Goal: Task Accomplishment & Management: Use online tool/utility

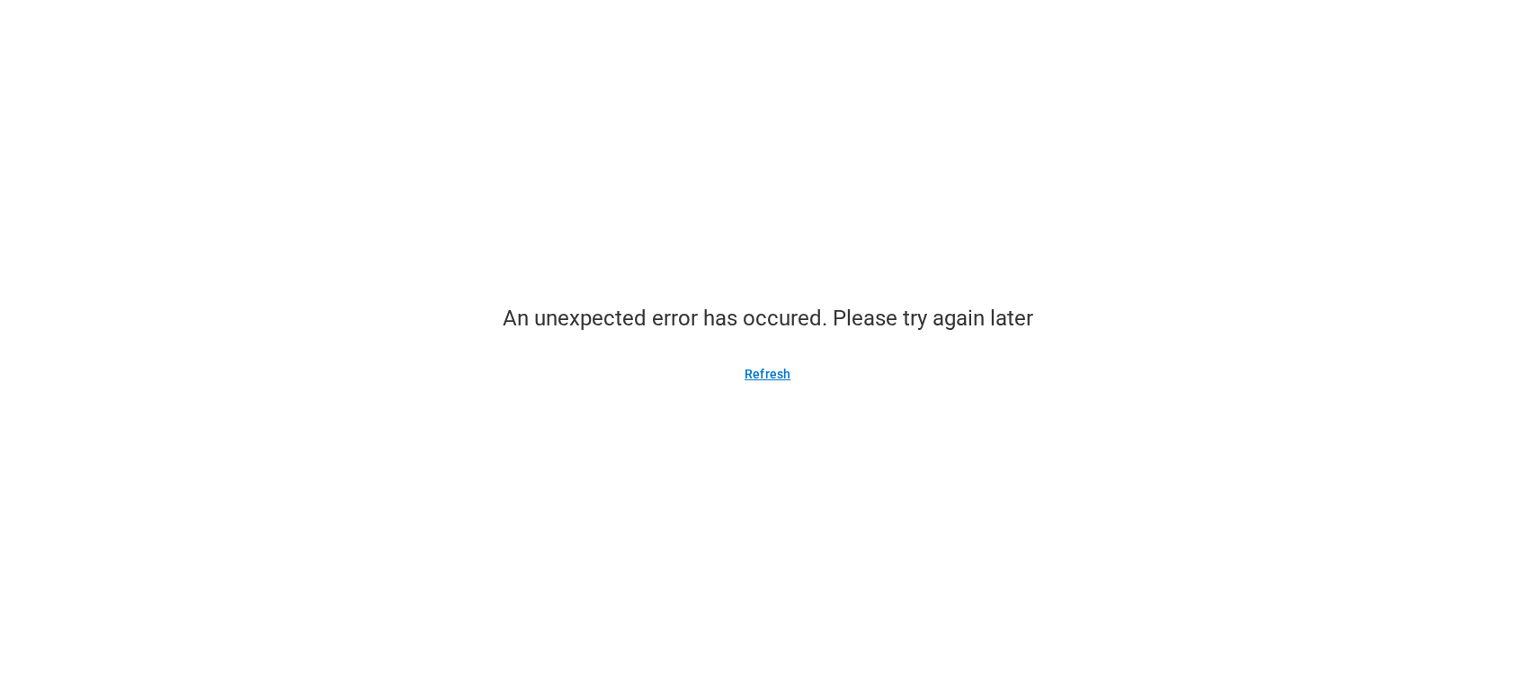
click at [760, 380] on button "Refresh" at bounding box center [767, 374] width 89 height 29
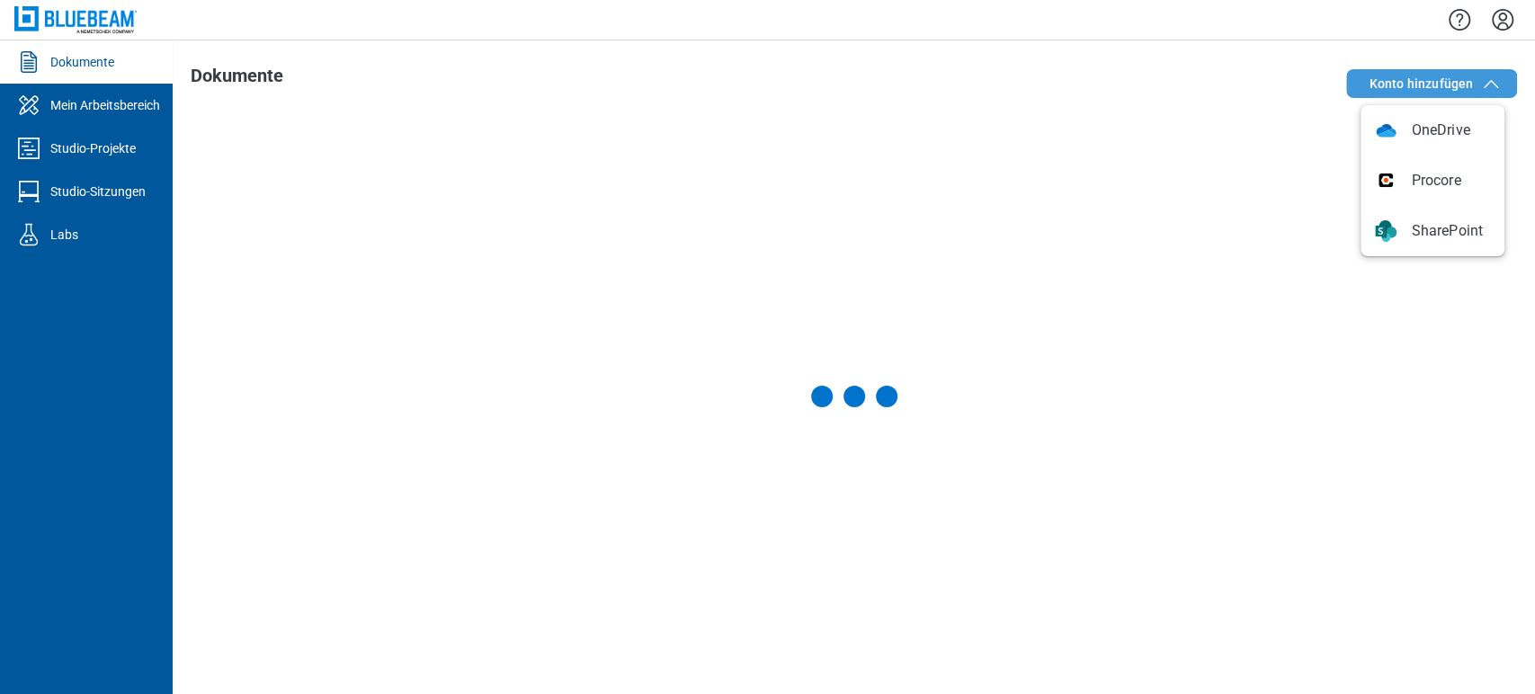
click at [1475, 85] on span "Konto hinzufügen" at bounding box center [1435, 84] width 133 height 22
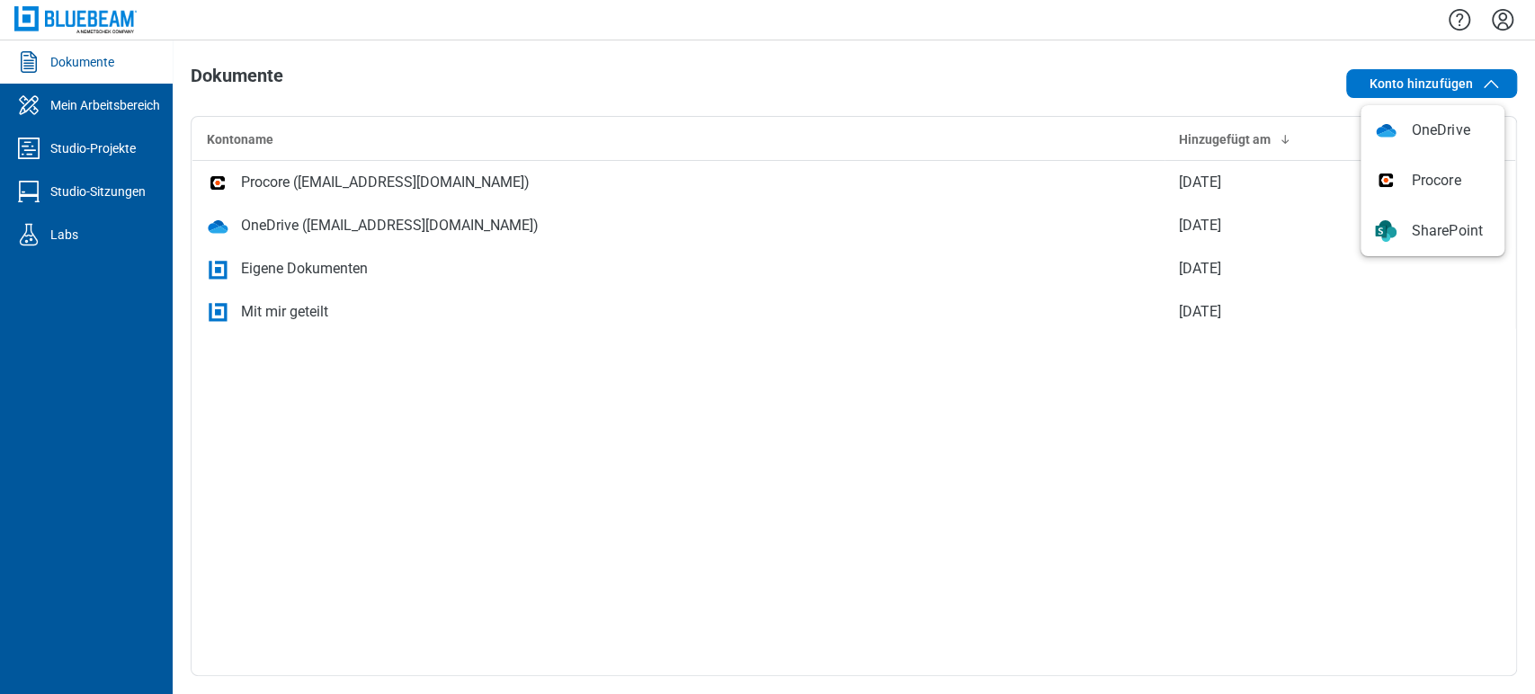
click at [1503, 21] on icon "Einstellungen" at bounding box center [1503, 19] width 29 height 29
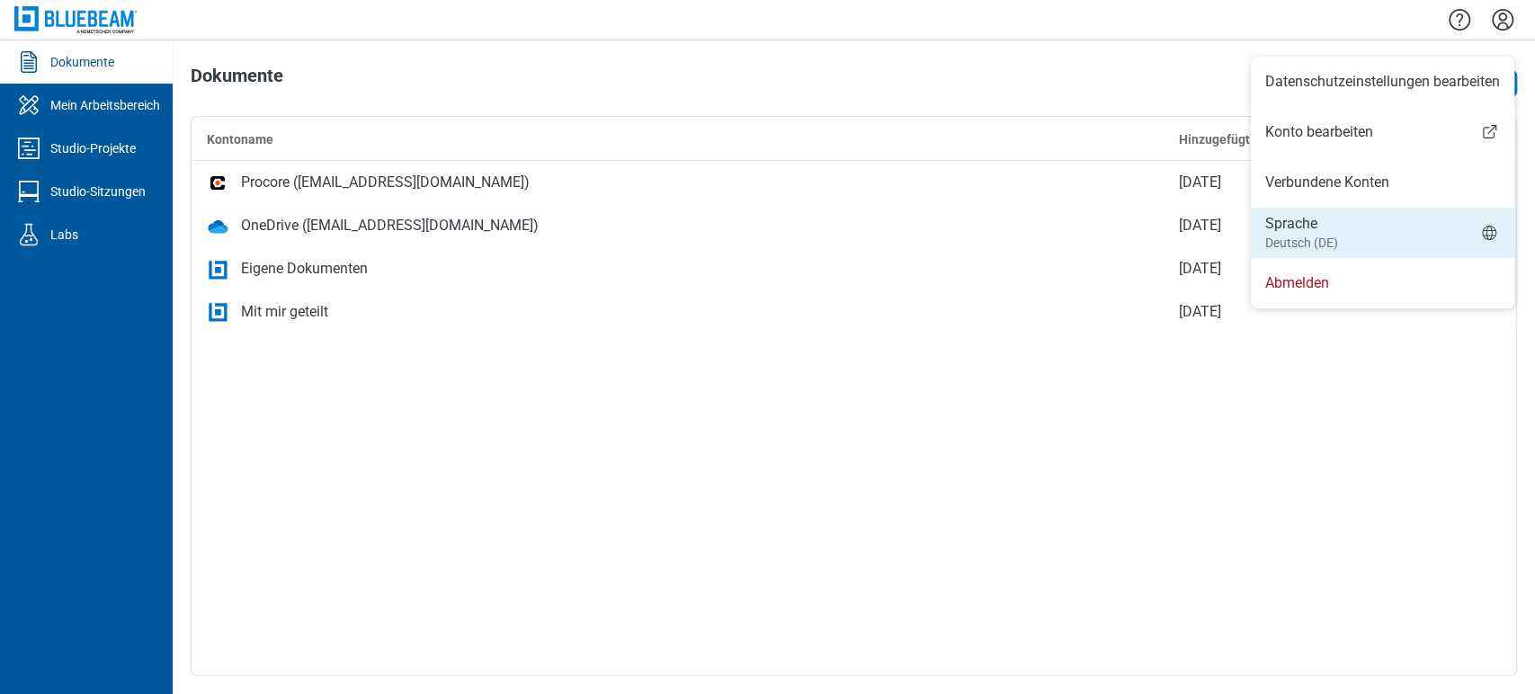
click at [1418, 213] on li "Sprache Deutsch (DE)" at bounding box center [1383, 233] width 264 height 50
select select "*****"
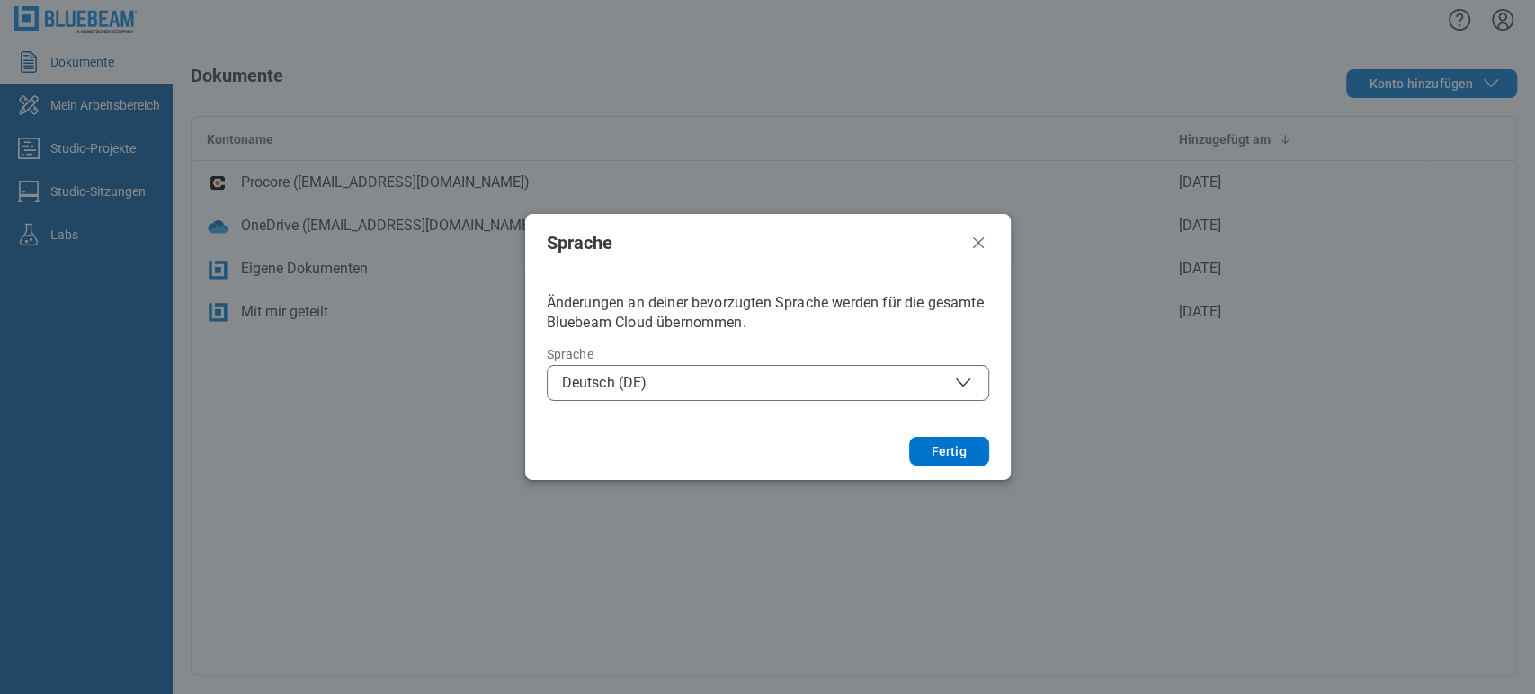
click at [968, 387] on icon "button" at bounding box center [964, 383] width 22 height 22
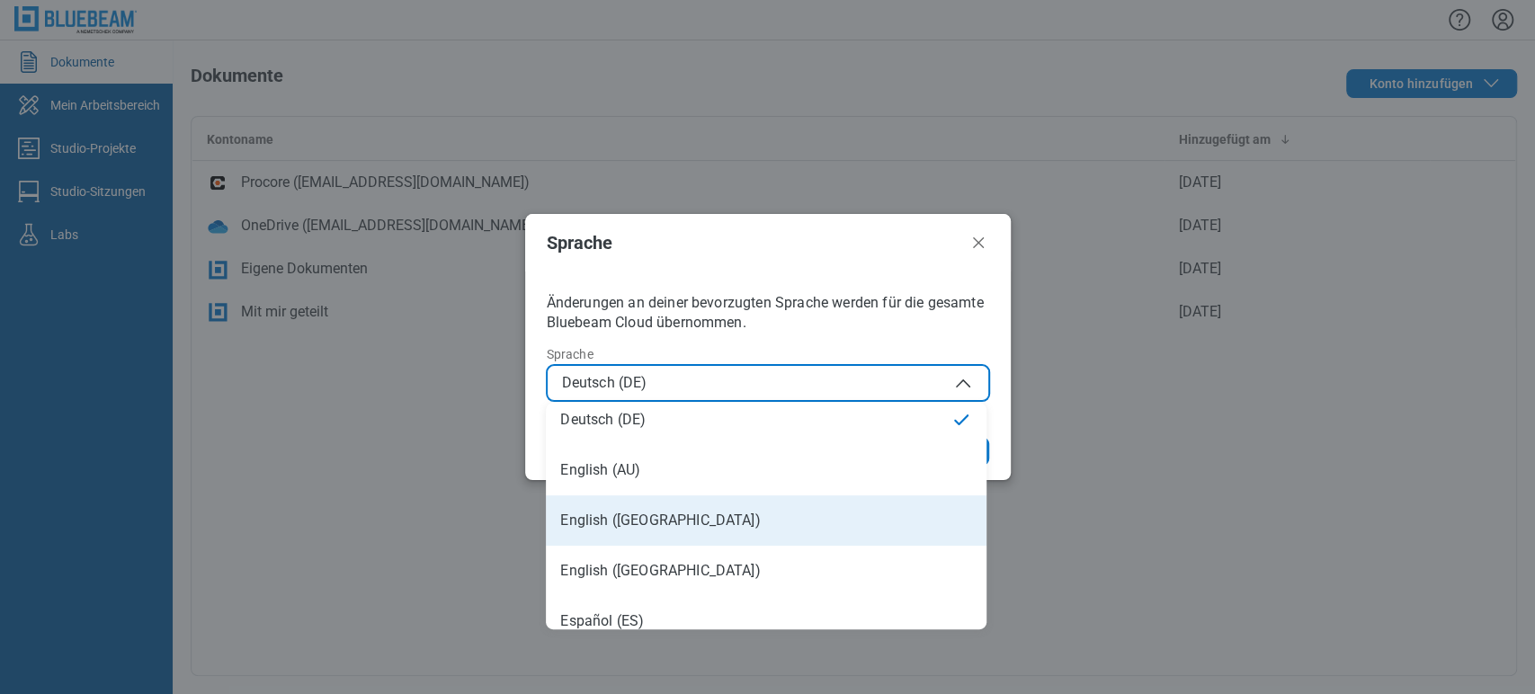
scroll to position [100, 0]
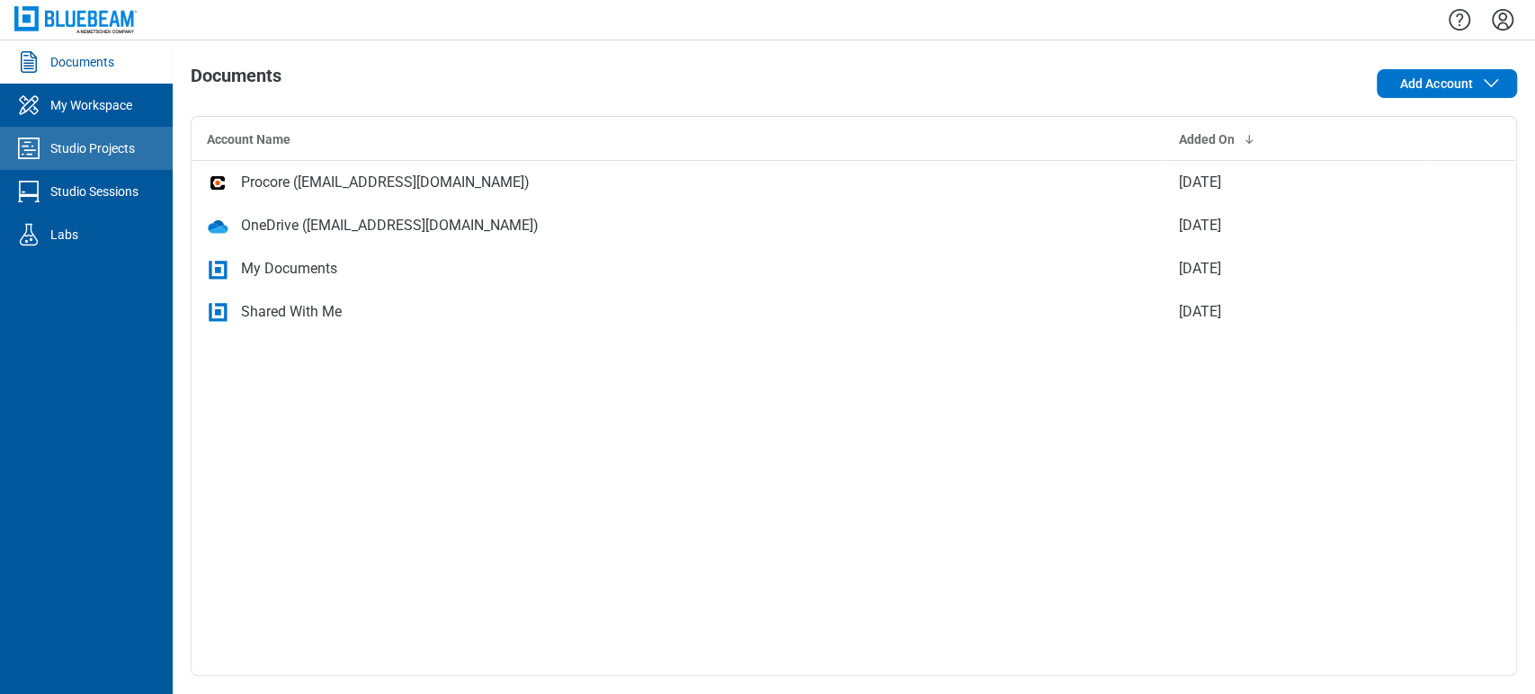
click at [86, 145] on div "Studio Projects" at bounding box center [92, 148] width 85 height 18
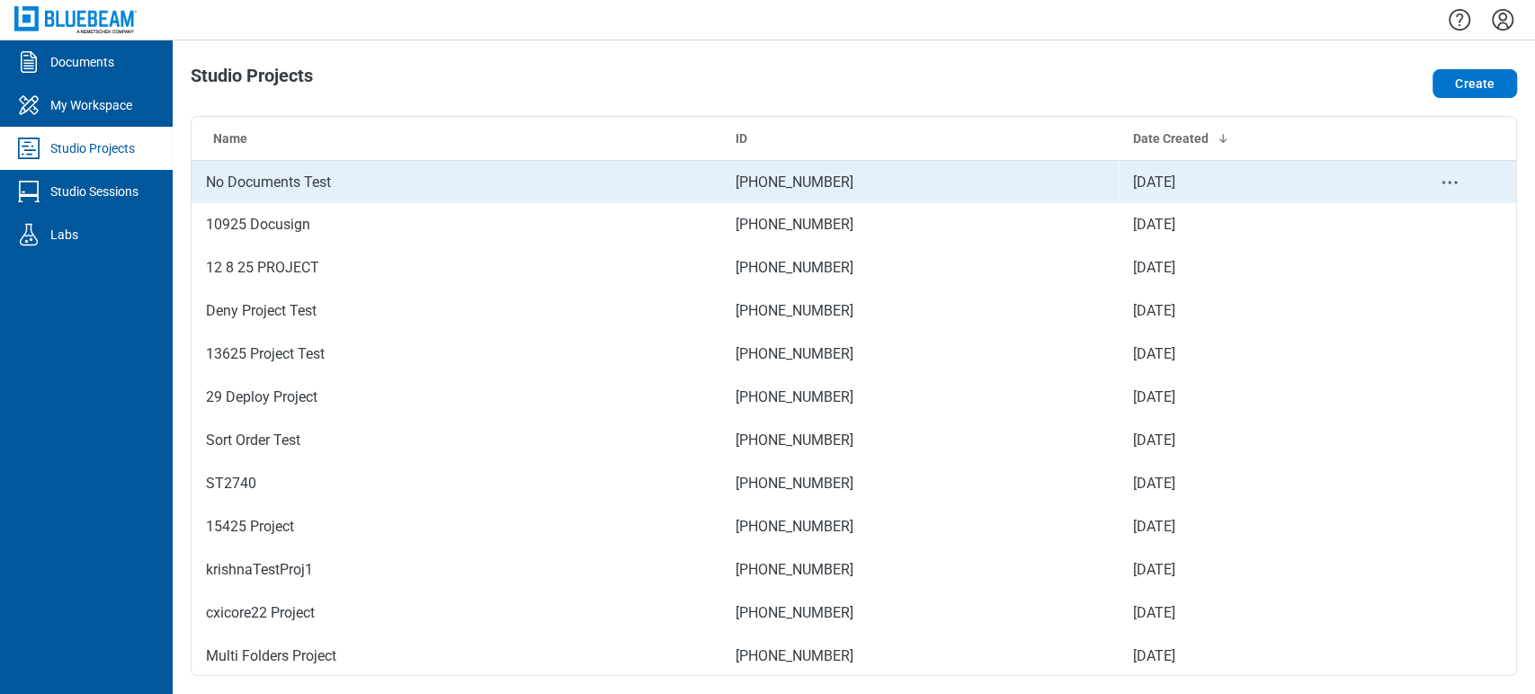
click at [357, 180] on td "No Documents Test" at bounding box center [457, 181] width 530 height 43
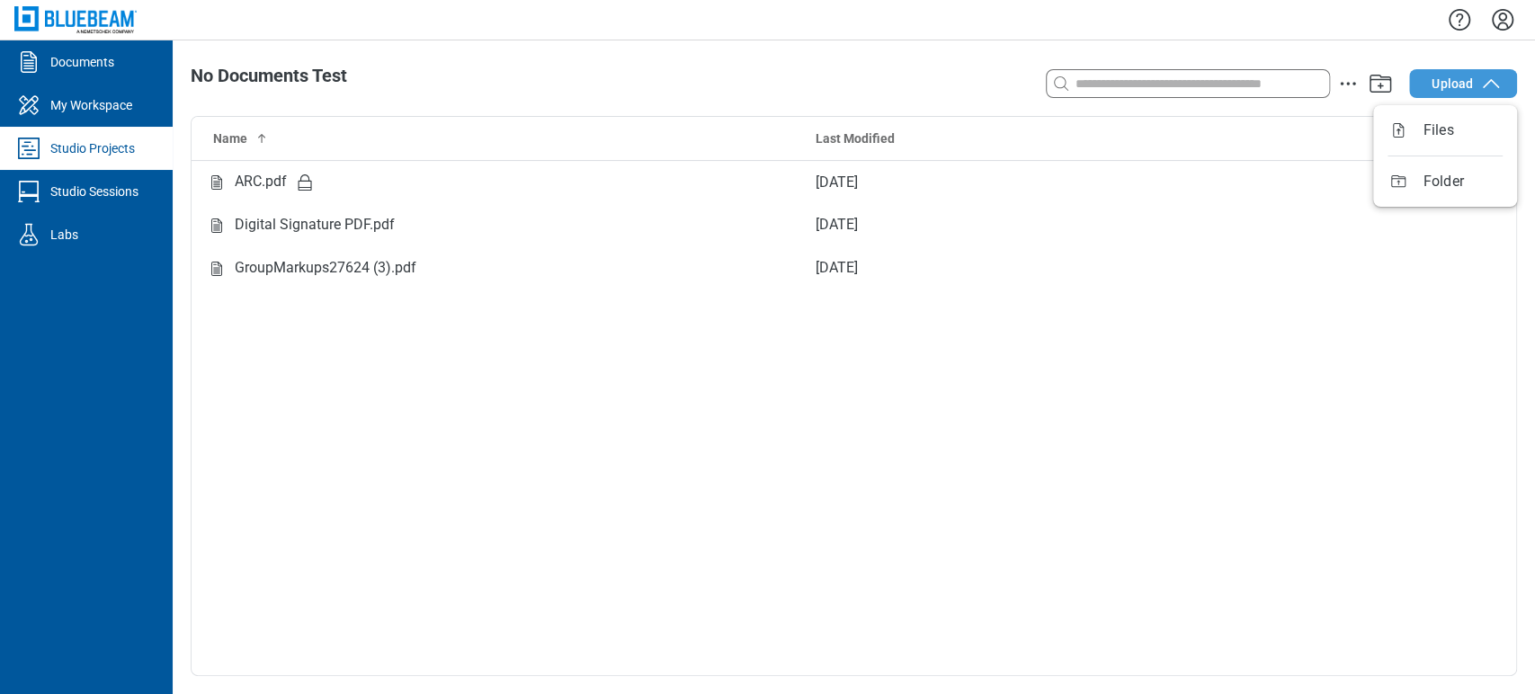
click at [1492, 91] on icon "button" at bounding box center [1492, 84] width 22 height 22
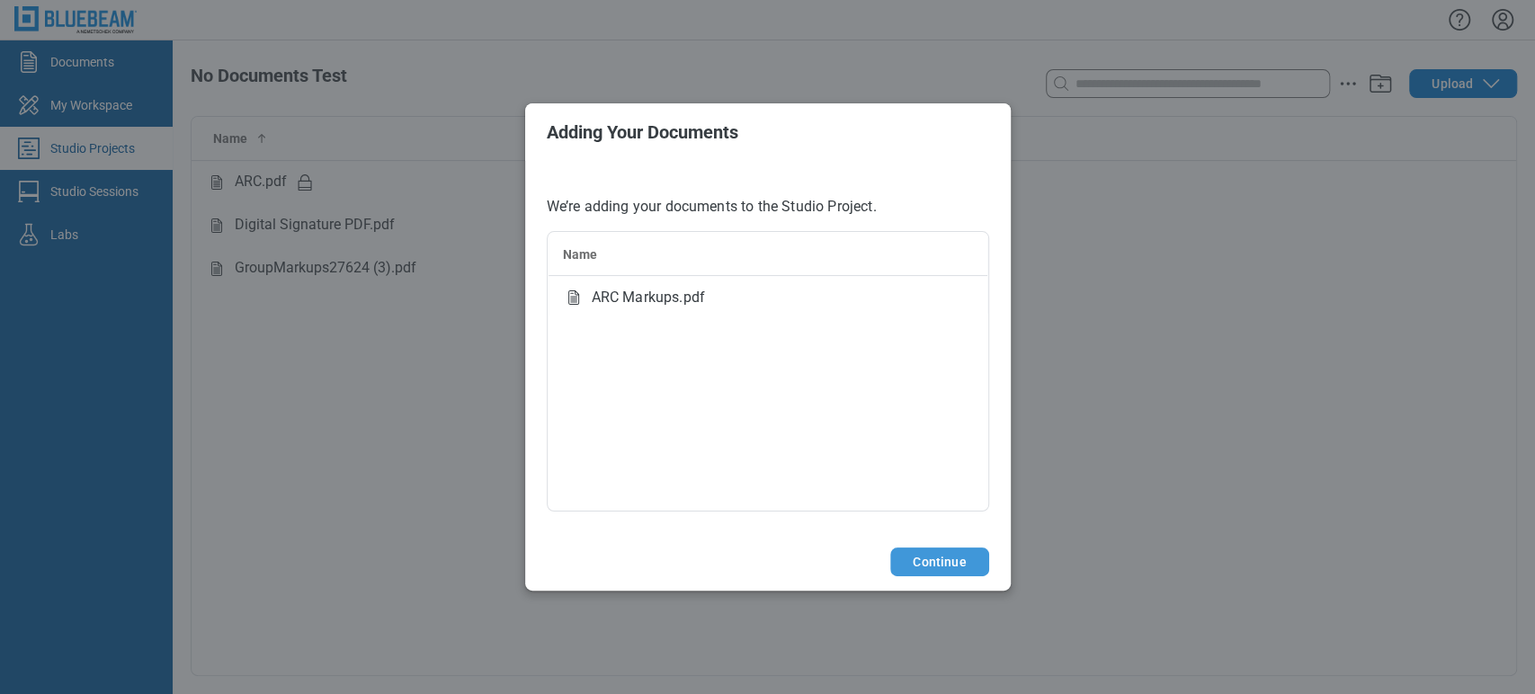
click at [943, 570] on footer "Continue" at bounding box center [768, 562] width 486 height 58
click at [944, 565] on button "Continue" at bounding box center [939, 562] width 98 height 29
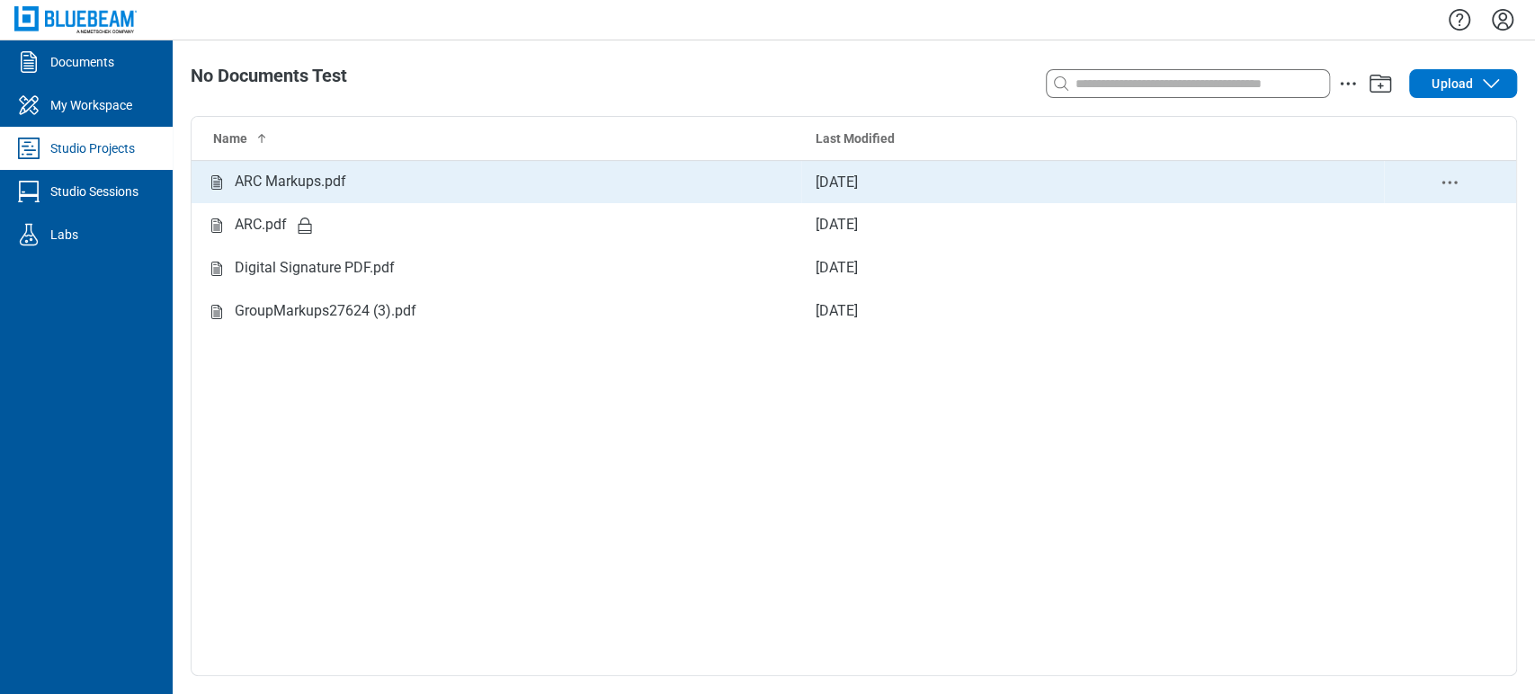
click at [307, 189] on div "ARC Markups.pdf" at bounding box center [291, 182] width 112 height 22
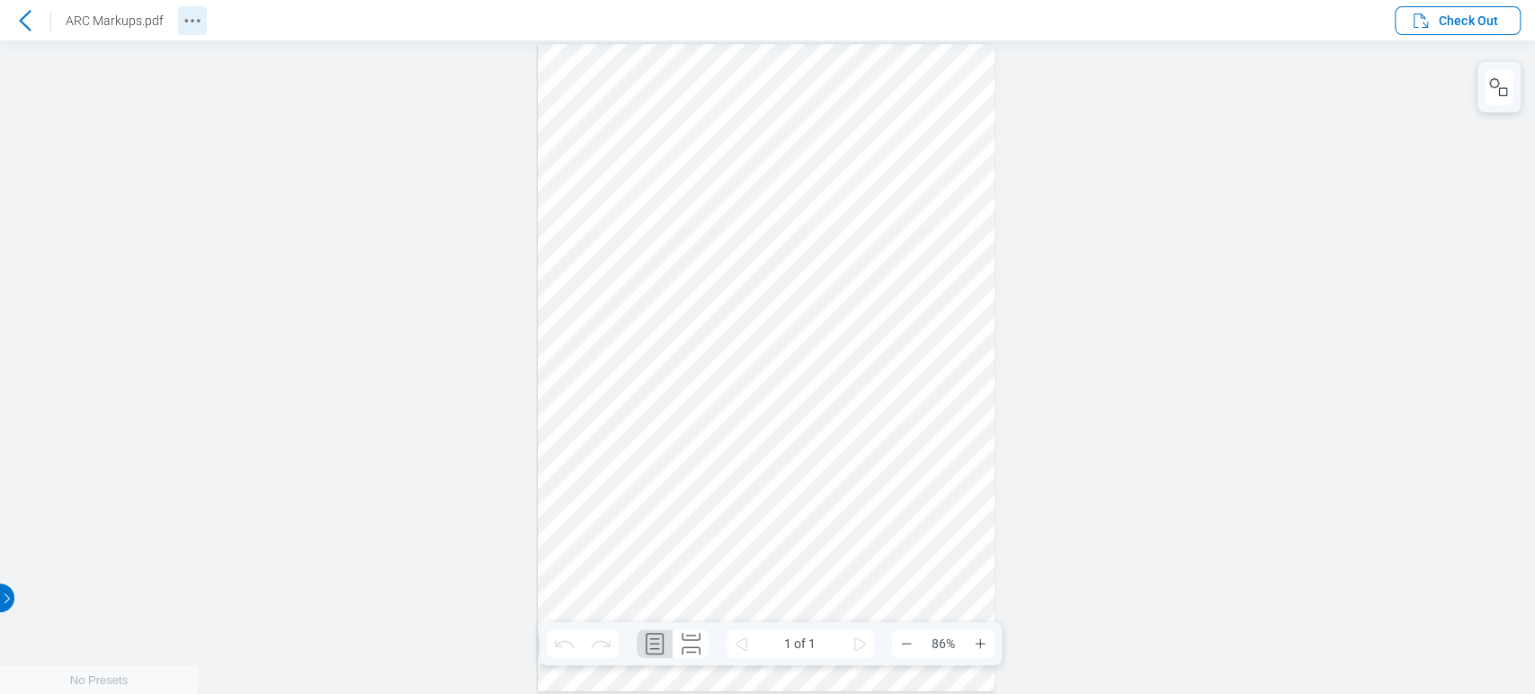
click at [198, 22] on icon "Revision History" at bounding box center [193, 21] width 22 height 22
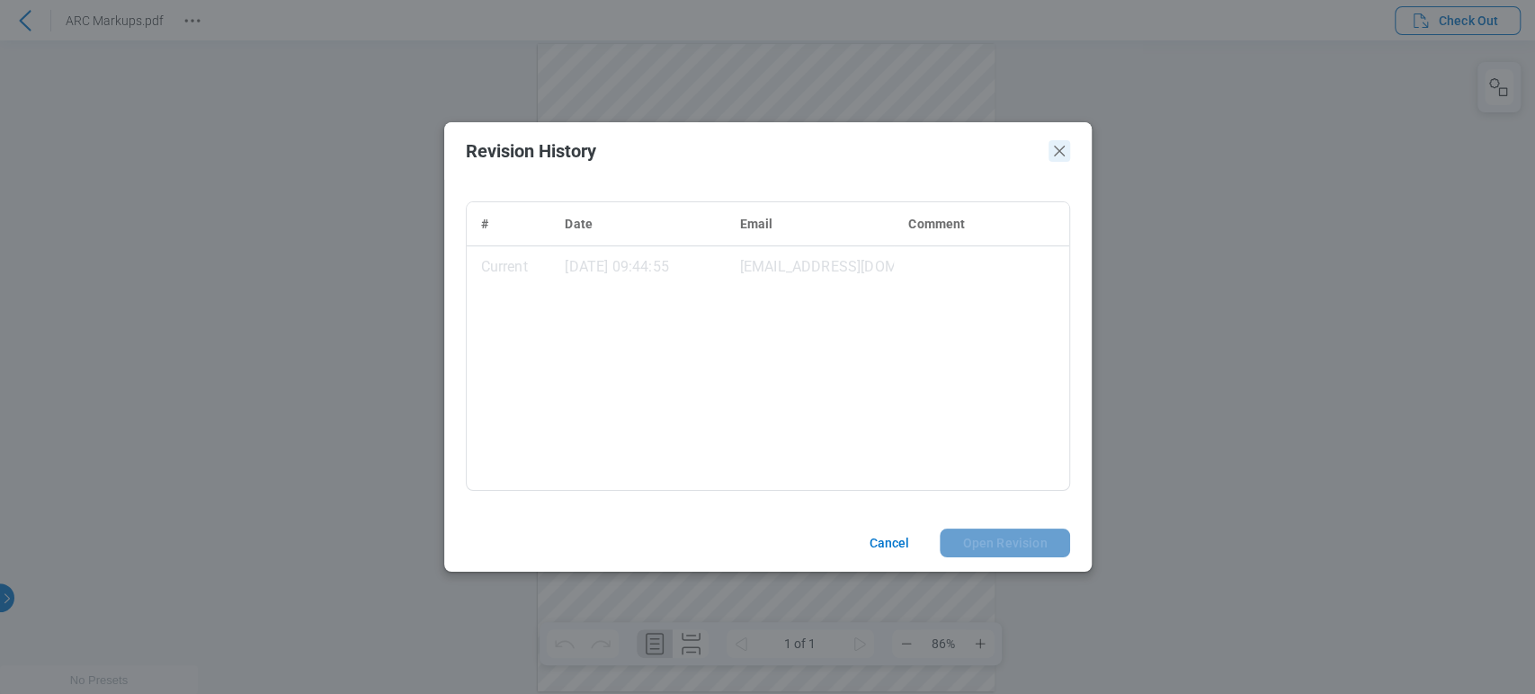
drag, startPoint x: 1060, startPoint y: 156, endPoint x: 382, endPoint y: 64, distance: 683.5
click at [1059, 156] on icon "Close" at bounding box center [1060, 151] width 22 height 22
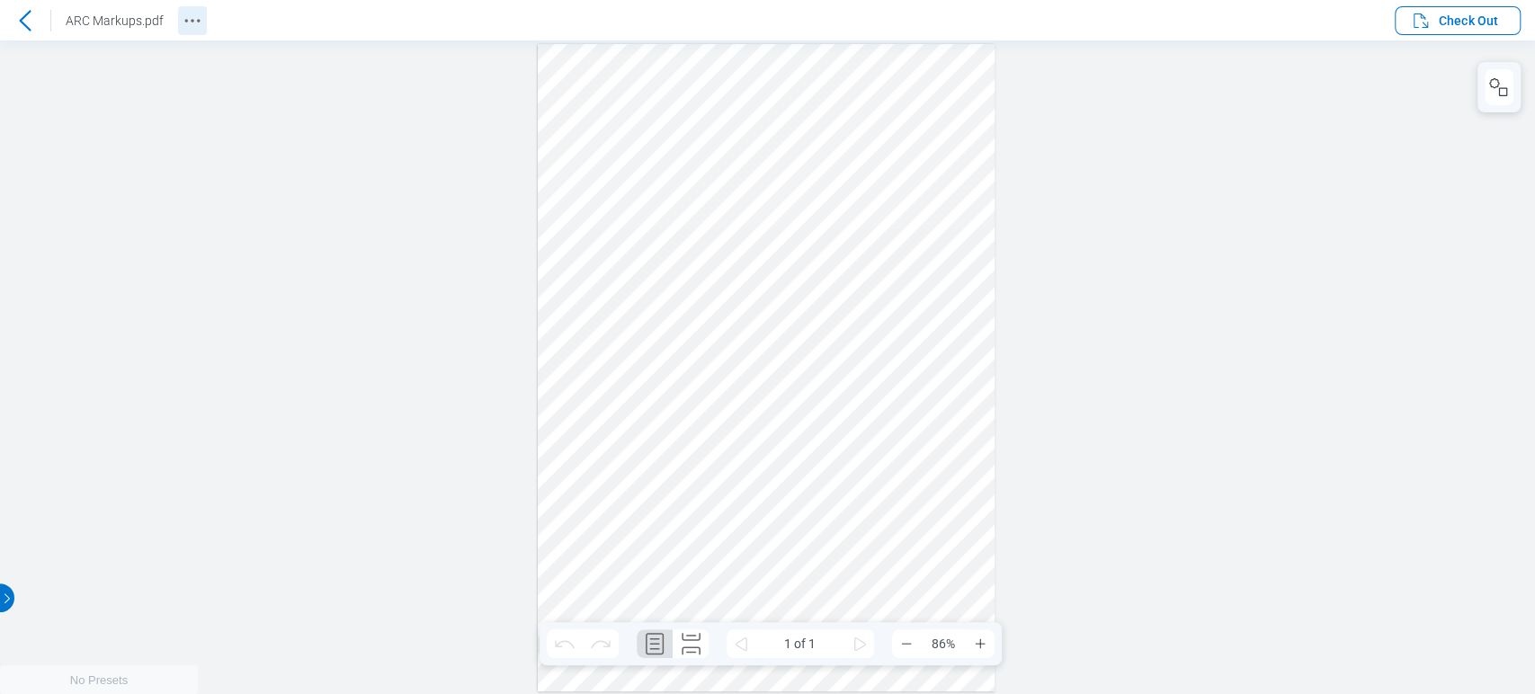
click at [185, 16] on icon "Revision History" at bounding box center [193, 21] width 22 height 22
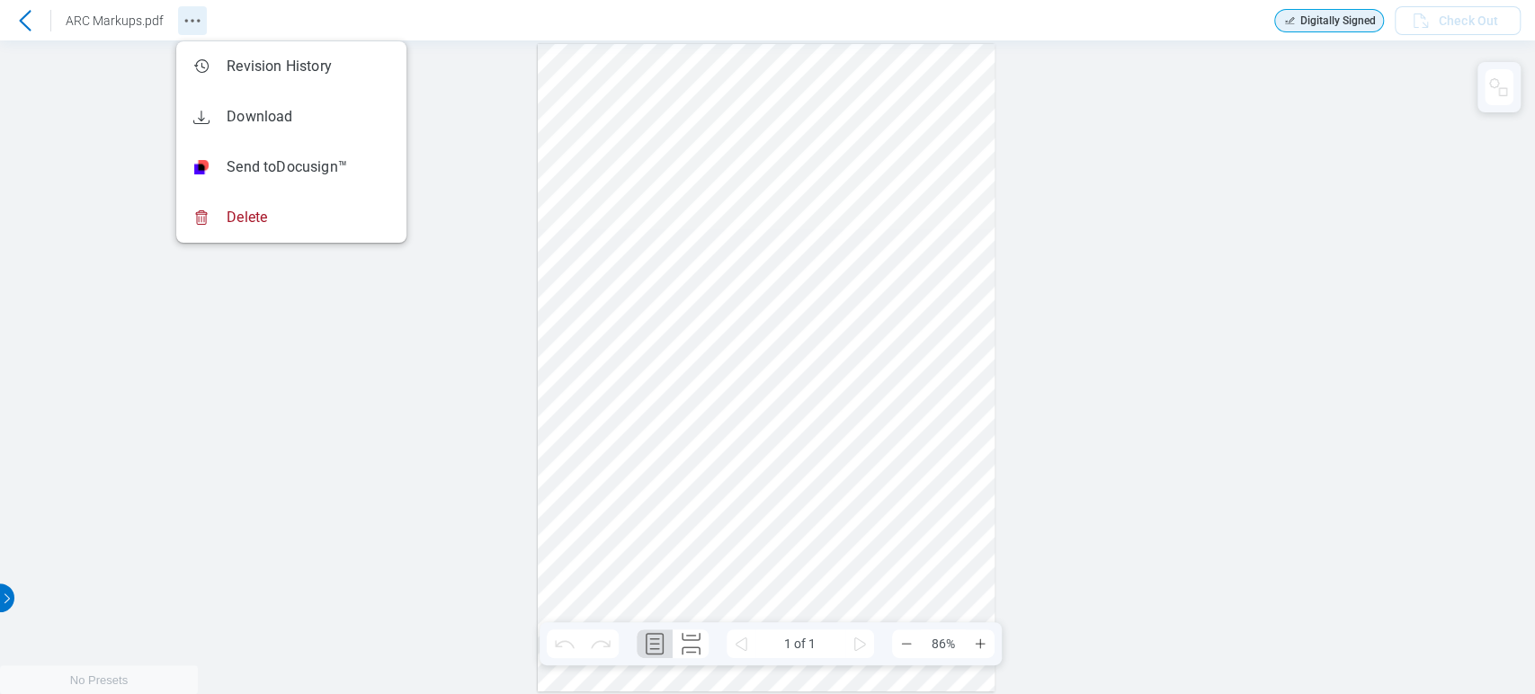
click at [194, 22] on icon "Revision History" at bounding box center [193, 21] width 22 height 22
click at [31, 32] on div at bounding box center [25, 20] width 29 height 29
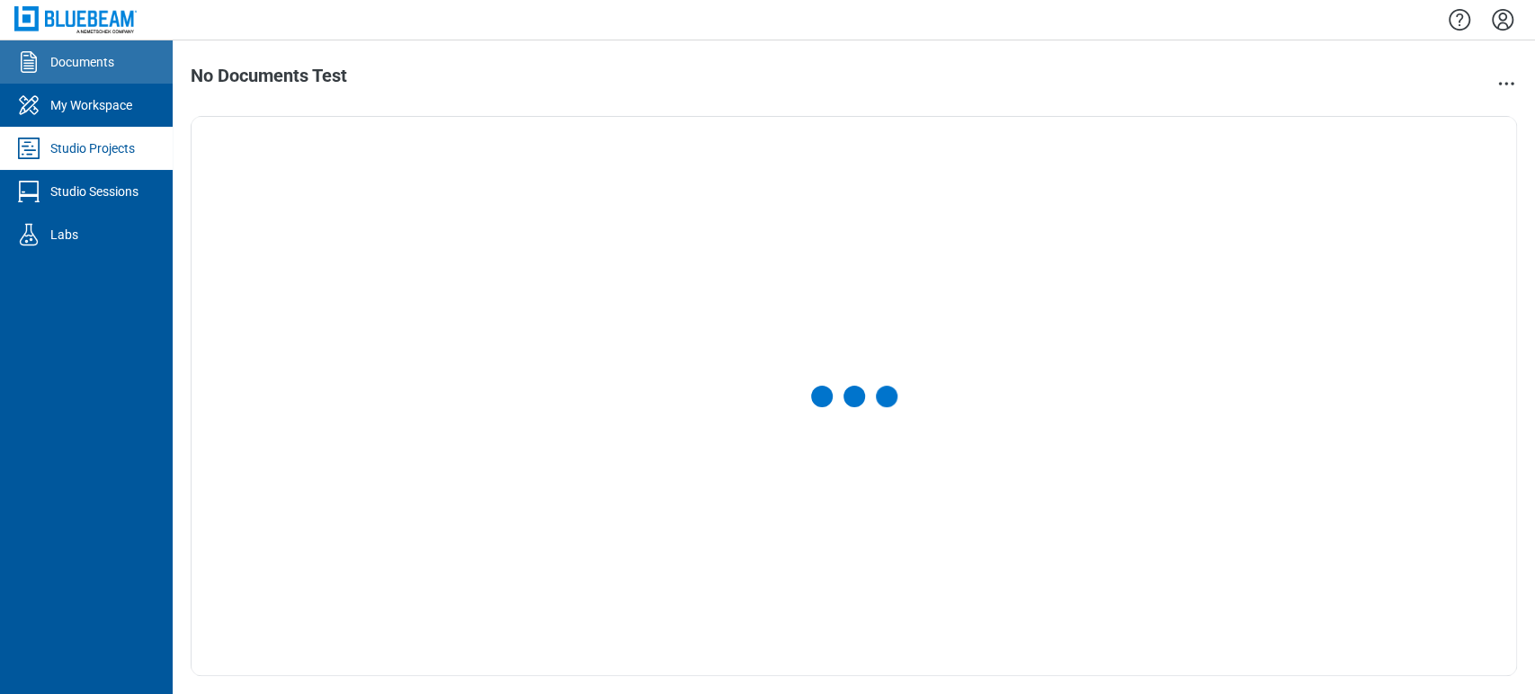
click at [101, 62] on div "Documents" at bounding box center [82, 62] width 64 height 18
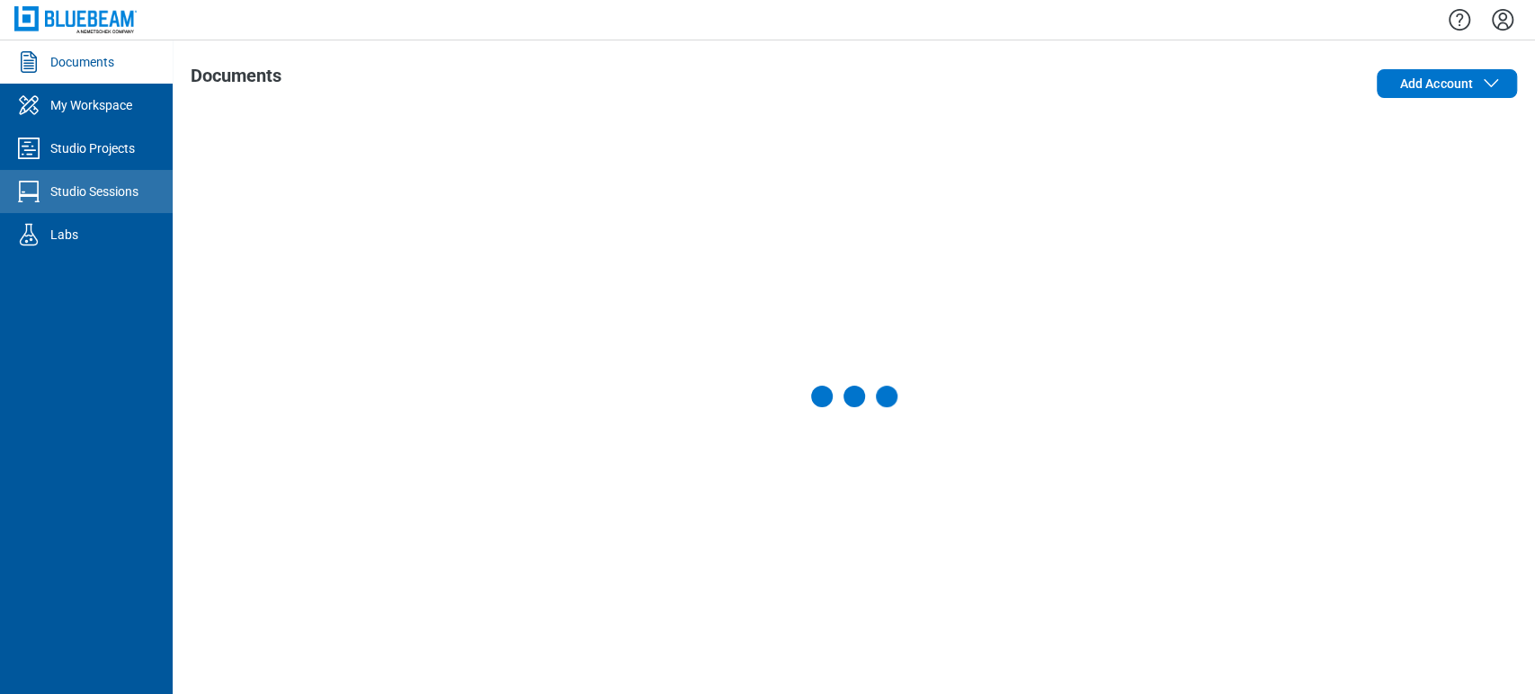
click at [91, 178] on link "Studio Sessions" at bounding box center [86, 191] width 173 height 43
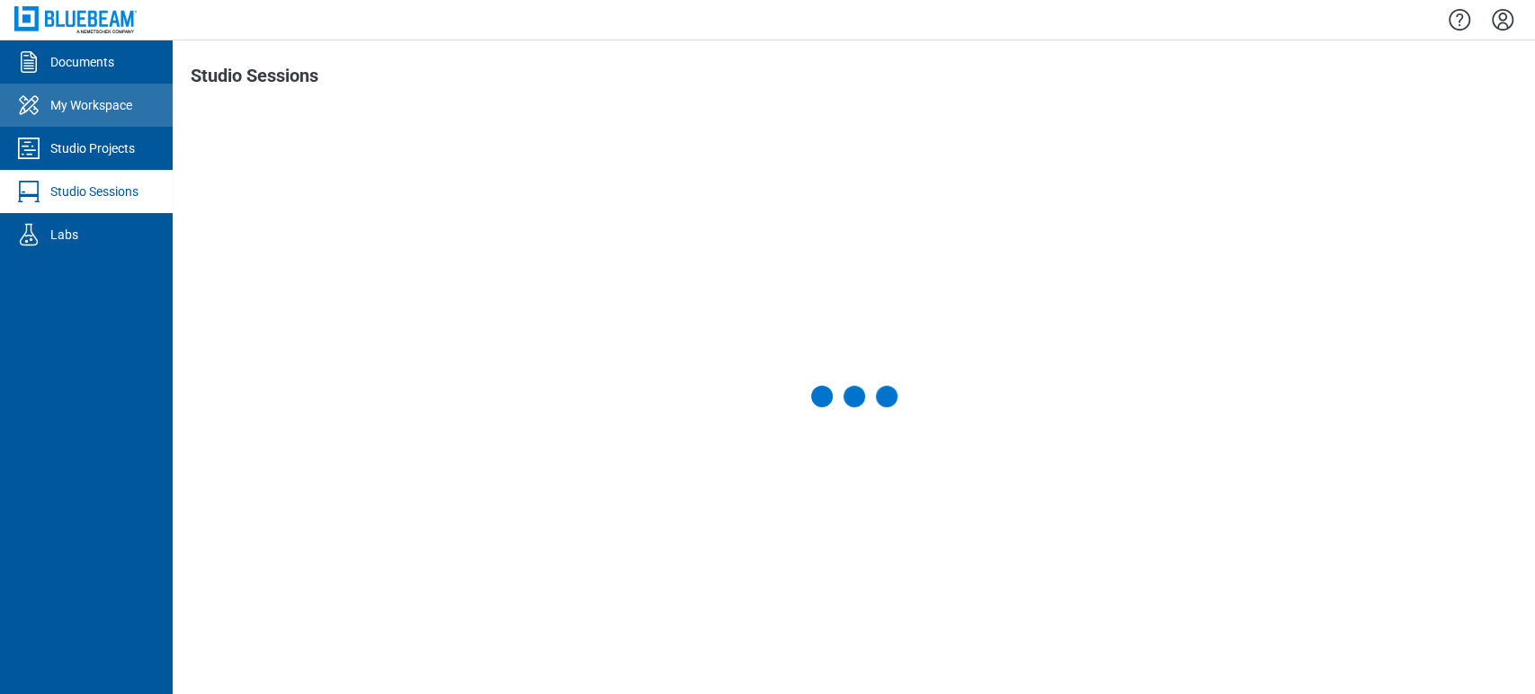
click at [123, 126] on link "My Workspace" at bounding box center [86, 105] width 173 height 43
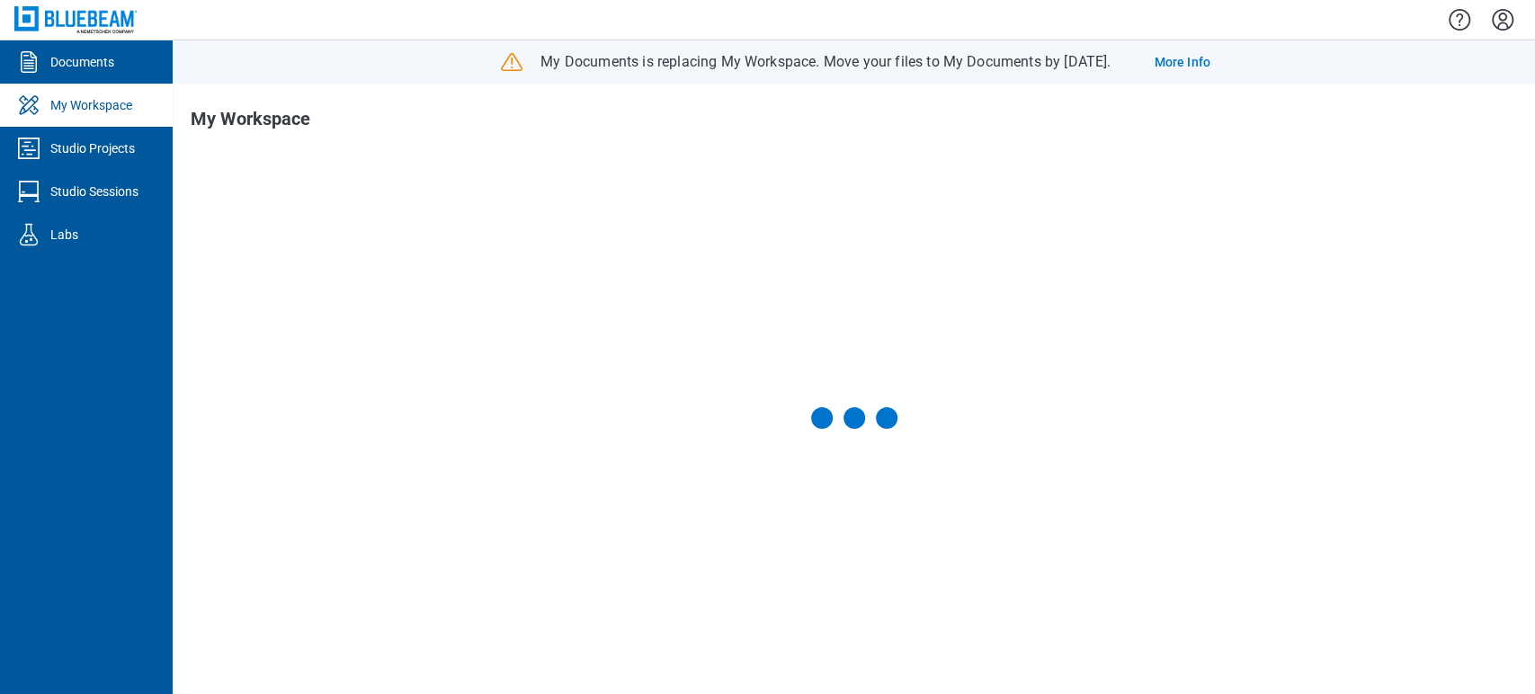
click at [112, 147] on div "Studio Projects" at bounding box center [92, 148] width 85 height 18
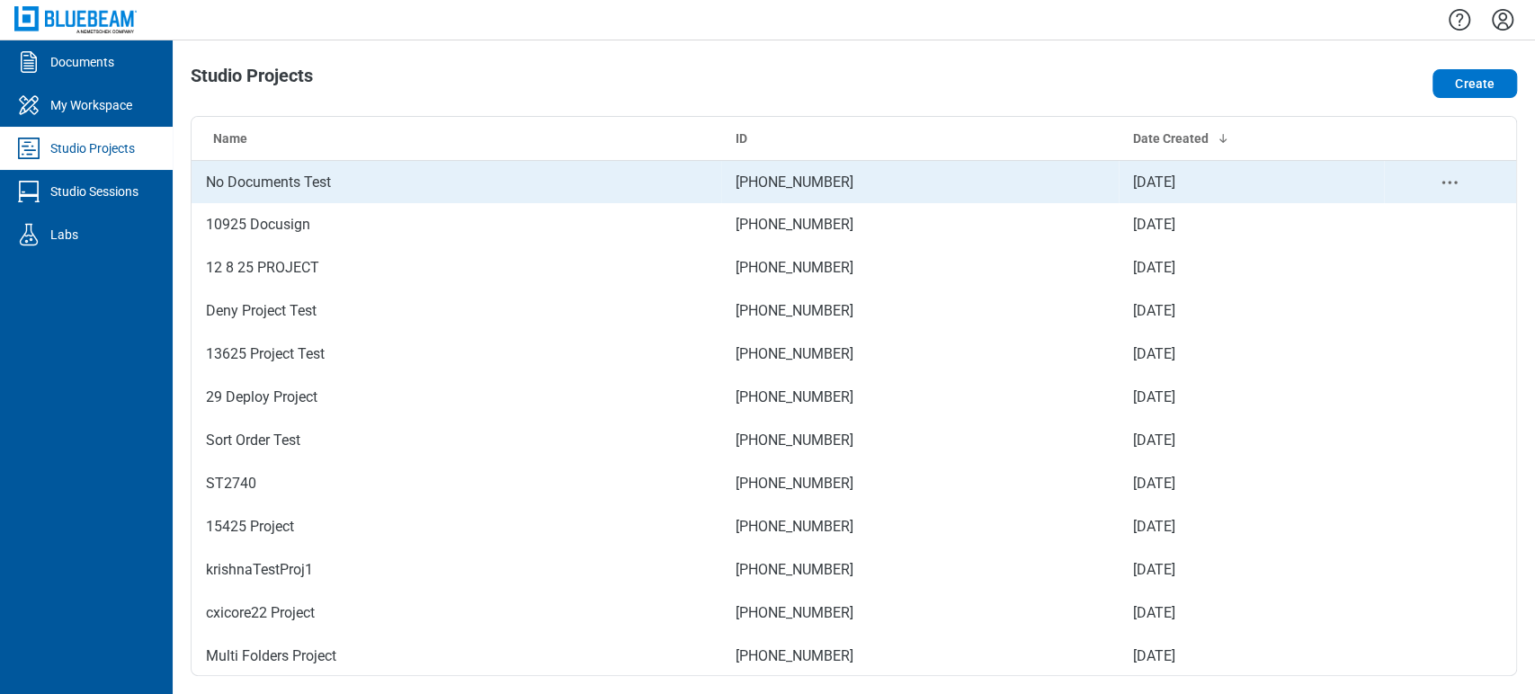
click at [327, 192] on td "No Documents Test" at bounding box center [457, 181] width 530 height 43
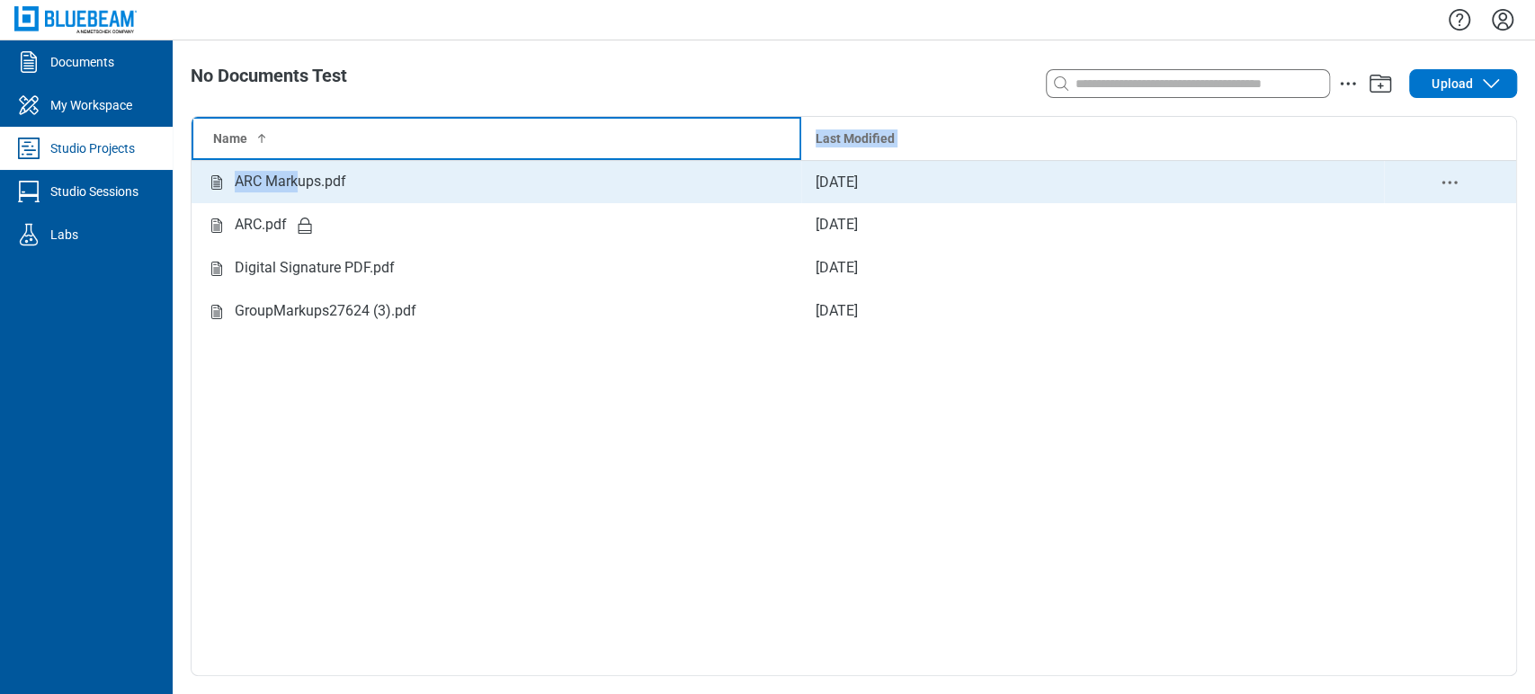
drag, startPoint x: 300, startPoint y: 159, endPoint x: 300, endPoint y: 201, distance: 41.4
click at [300, 201] on table "Name Last Modified ARC Markups.pdf Sep 15, 2025 ARC.pdf Sep 10, 2025 Digital Si…" at bounding box center [854, 225] width 1325 height 216
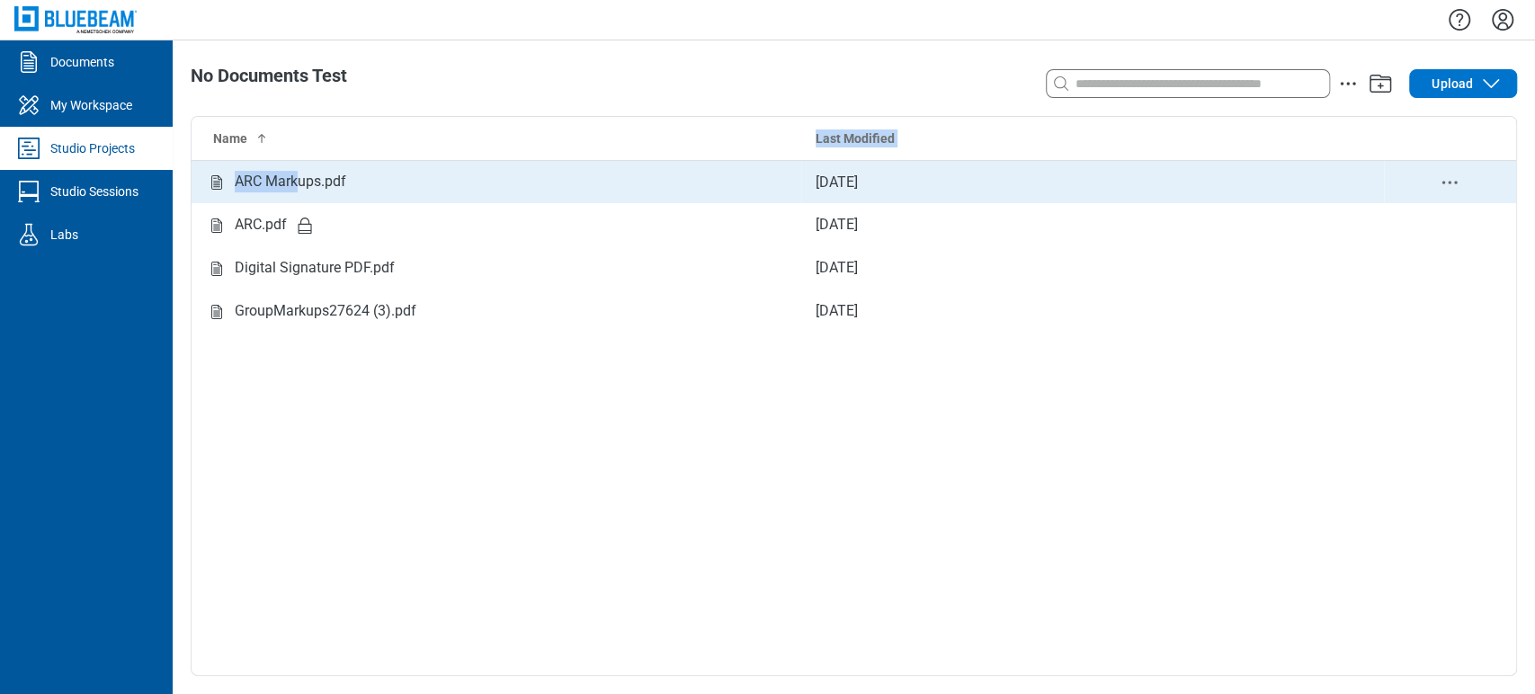
click at [300, 173] on div "ARC Markups.pdf" at bounding box center [291, 182] width 112 height 22
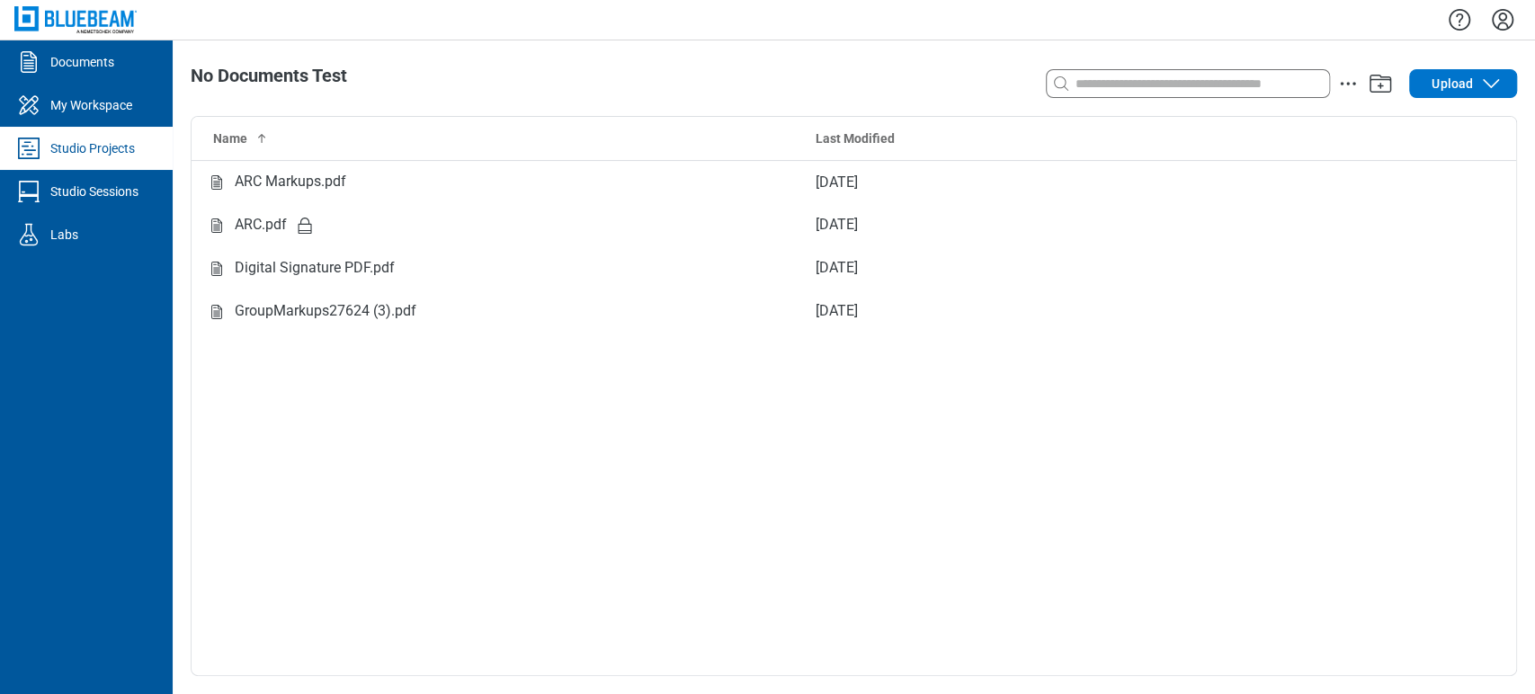
click at [122, 21] on img at bounding box center [75, 19] width 122 height 26
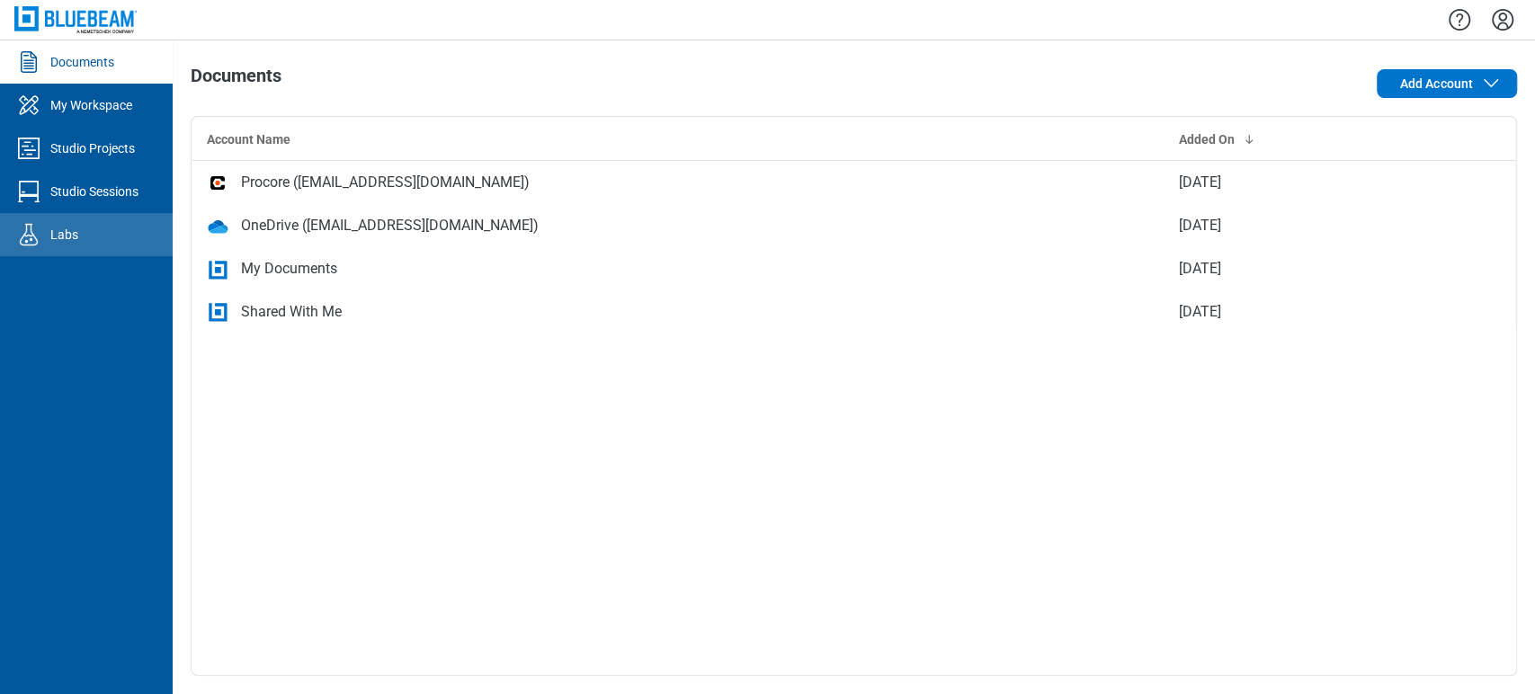
click at [70, 236] on div "Labs" at bounding box center [64, 235] width 28 height 18
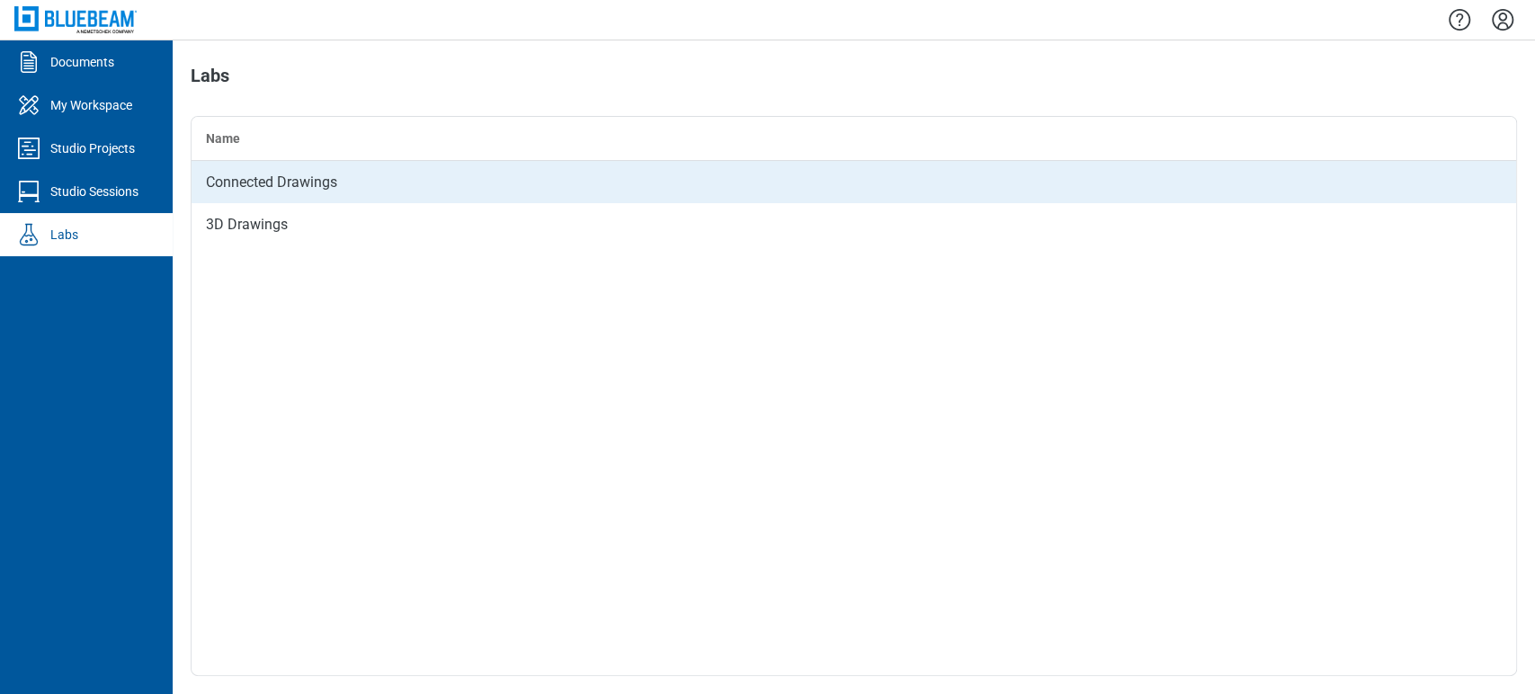
click at [331, 179] on td "Connected Drawings" at bounding box center [854, 181] width 1325 height 43
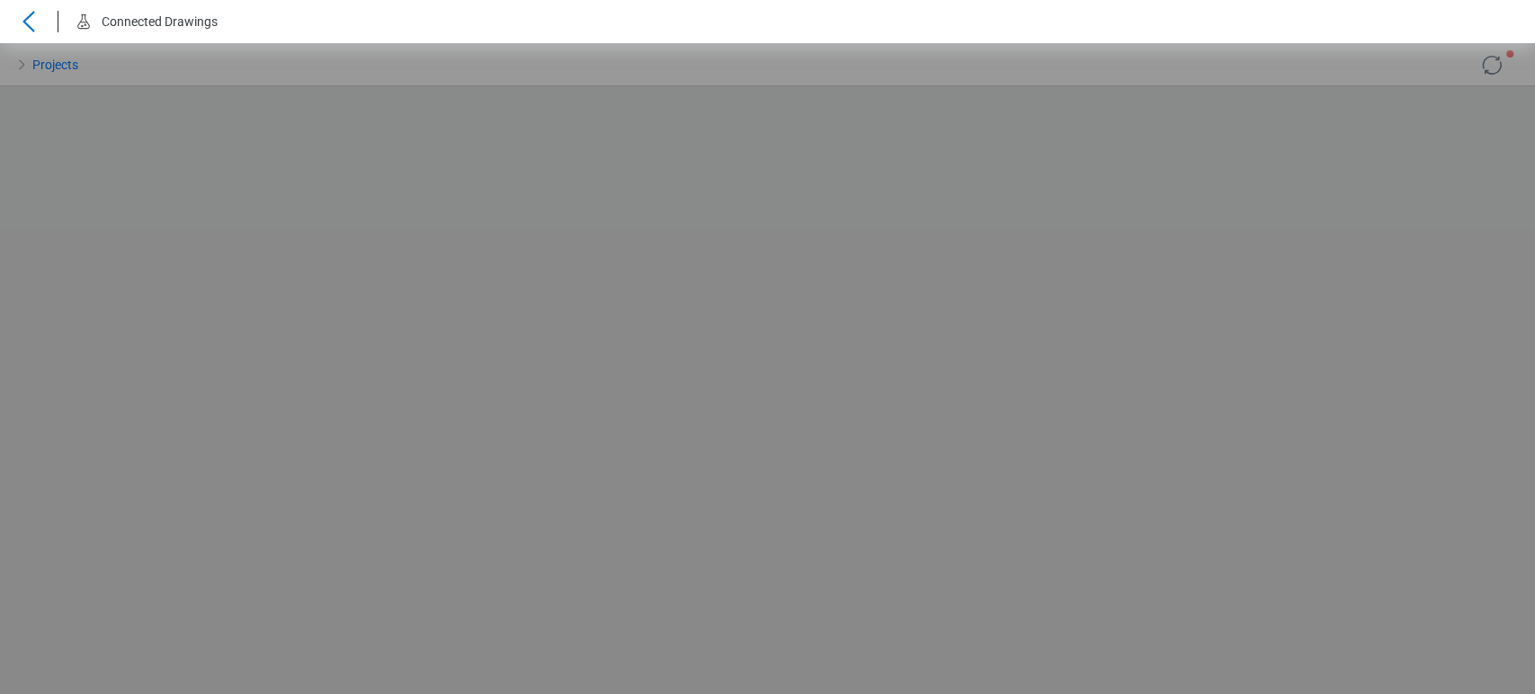
click at [29, 19] on icon at bounding box center [28, 22] width 29 height 22
